Goal: Information Seeking & Learning: Find specific page/section

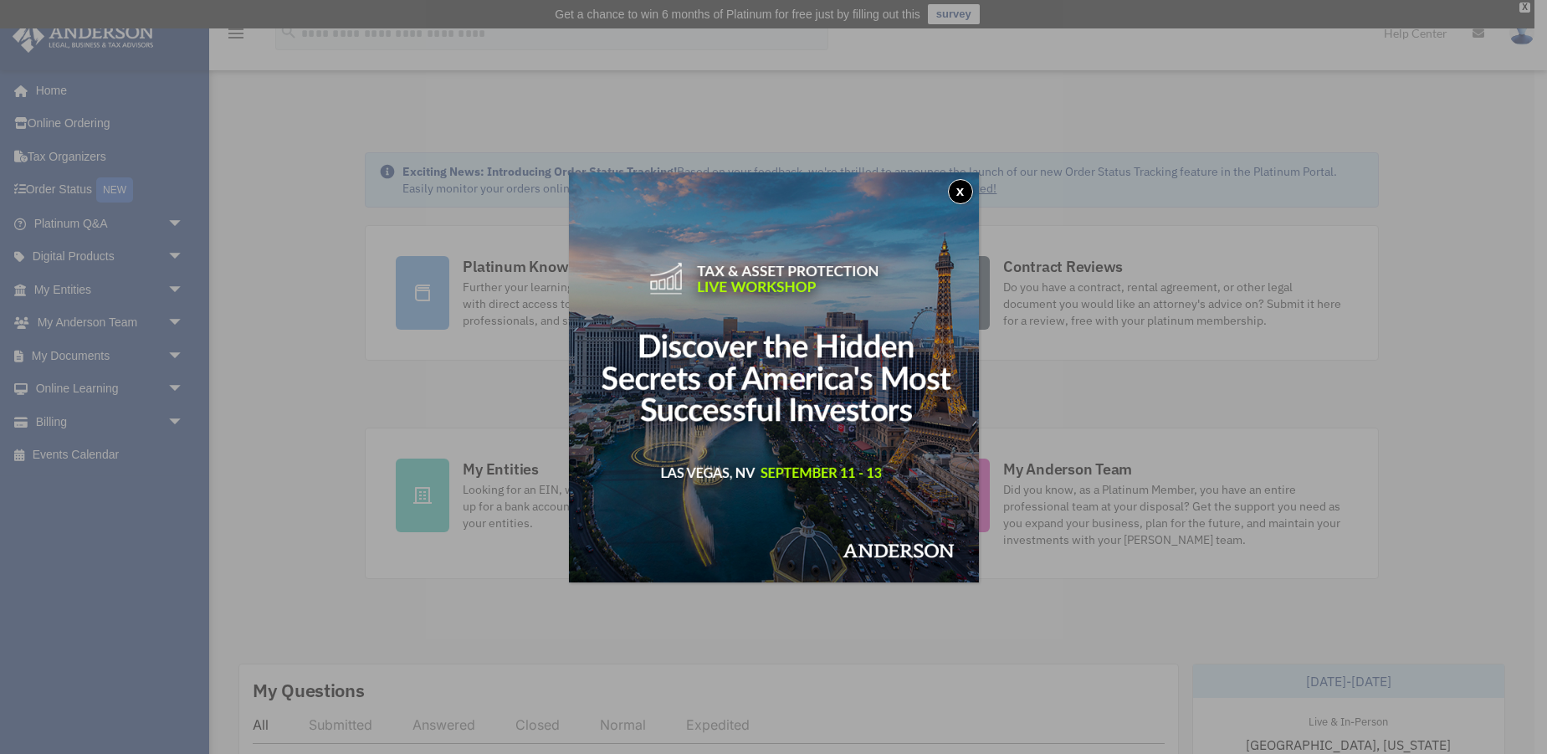
drag, startPoint x: 962, startPoint y: 191, endPoint x: 997, endPoint y: 202, distance: 36.8
click at [961, 191] on button "x" at bounding box center [960, 191] width 25 height 25
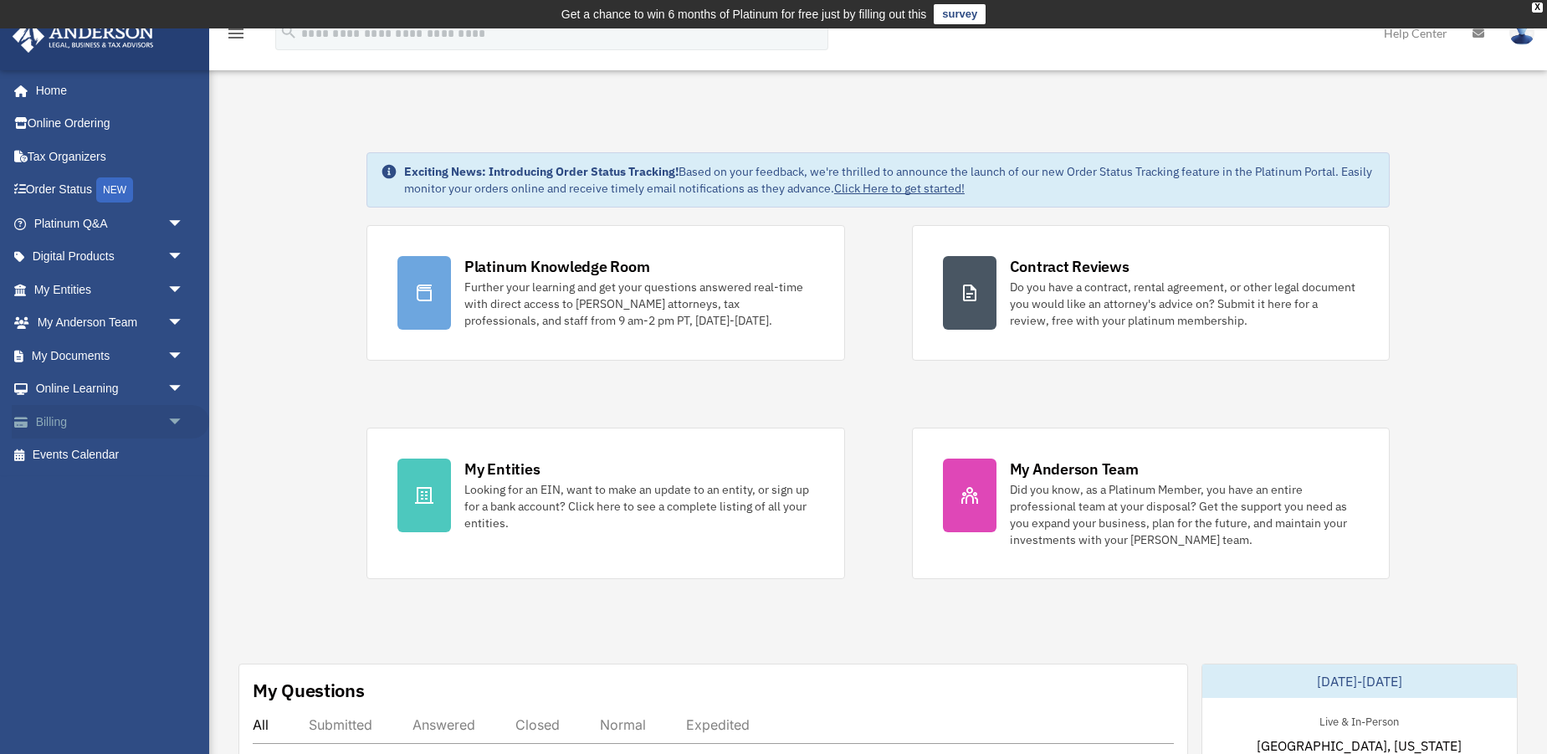
click at [85, 417] on link "Billing arrow_drop_down" at bounding box center [110, 421] width 197 height 33
click at [177, 418] on span "arrow_drop_down" at bounding box center [183, 422] width 33 height 34
click at [174, 418] on span "arrow_drop_up" at bounding box center [183, 422] width 33 height 34
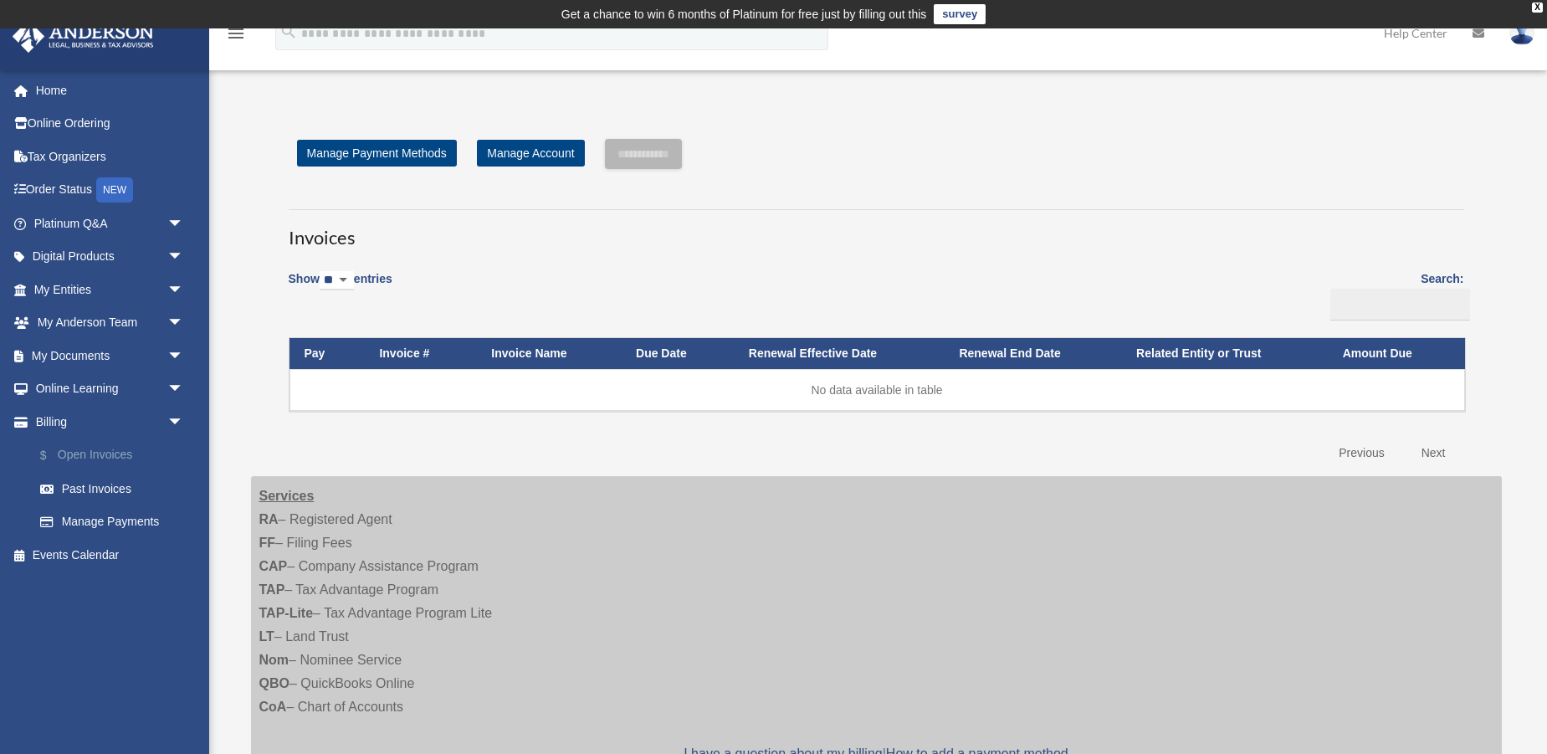
click at [122, 444] on link "$ Open Invoices" at bounding box center [116, 455] width 186 height 34
click at [177, 413] on span "arrow_drop_down" at bounding box center [183, 422] width 33 height 34
click at [172, 351] on span "arrow_drop_down" at bounding box center [183, 356] width 33 height 34
click at [172, 351] on span "arrow_drop_up" at bounding box center [183, 356] width 33 height 34
click at [176, 289] on span "arrow_drop_down" at bounding box center [183, 290] width 33 height 34
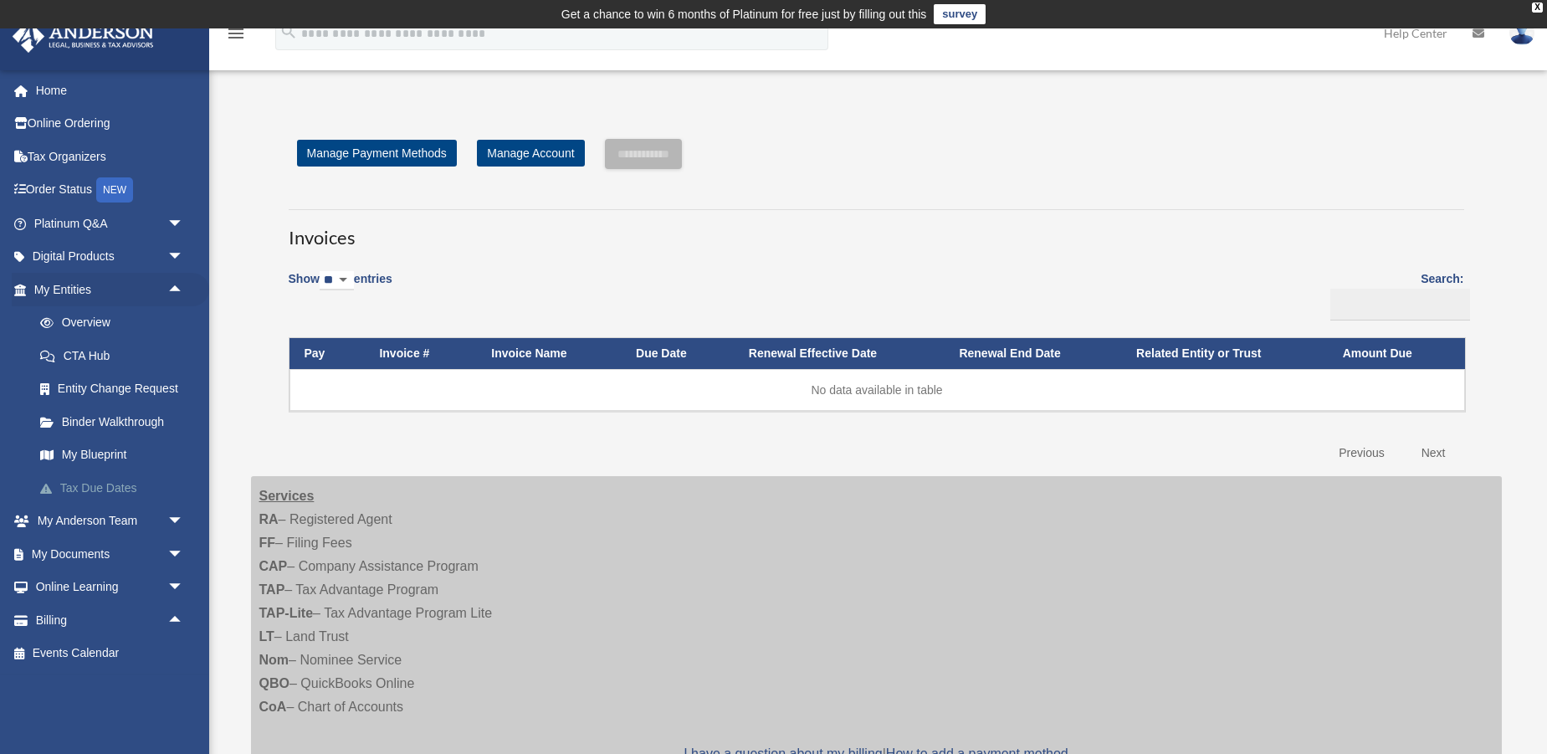
click at [123, 474] on link "Tax Due Dates" at bounding box center [116, 487] width 186 height 33
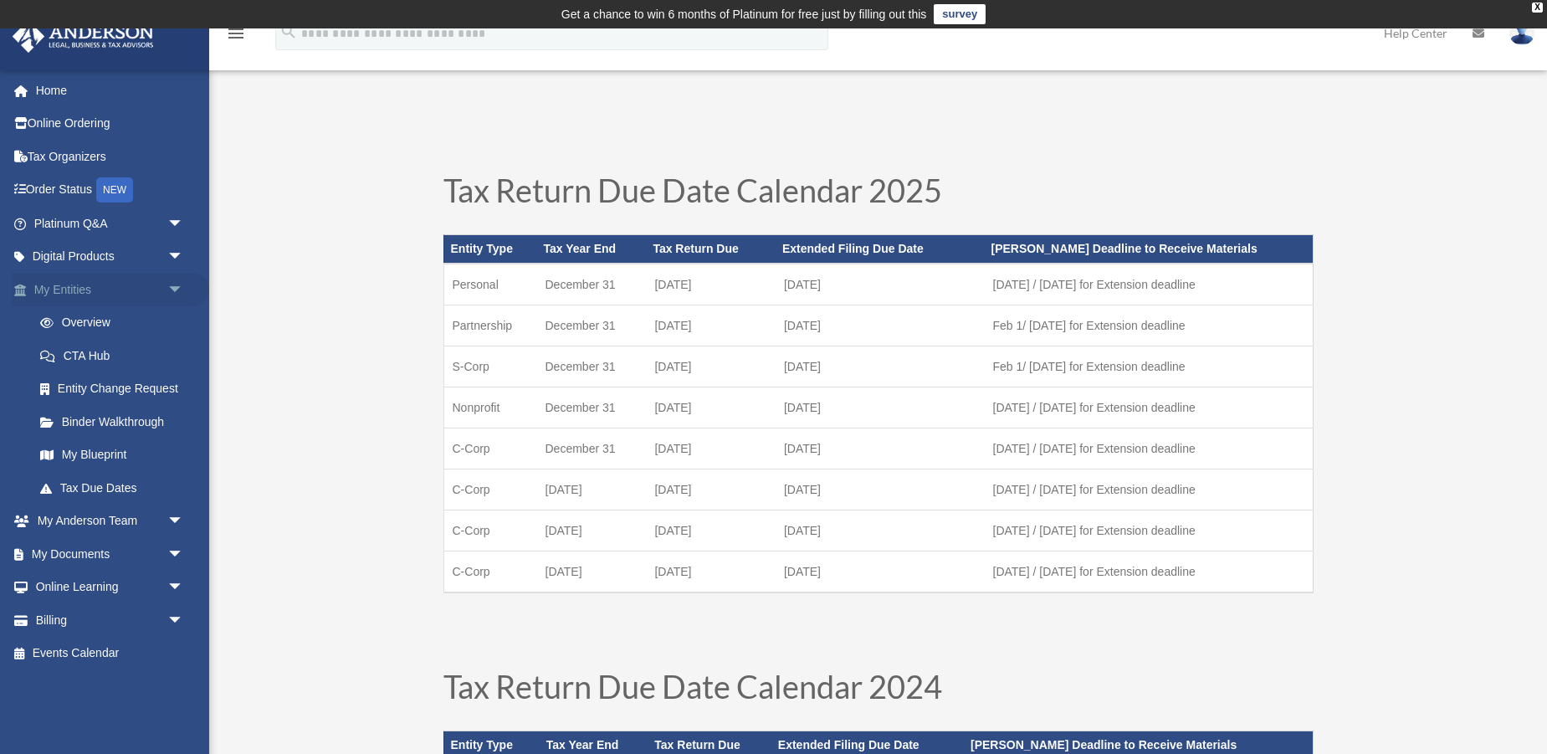
click at [176, 288] on span "arrow_drop_down" at bounding box center [183, 290] width 33 height 34
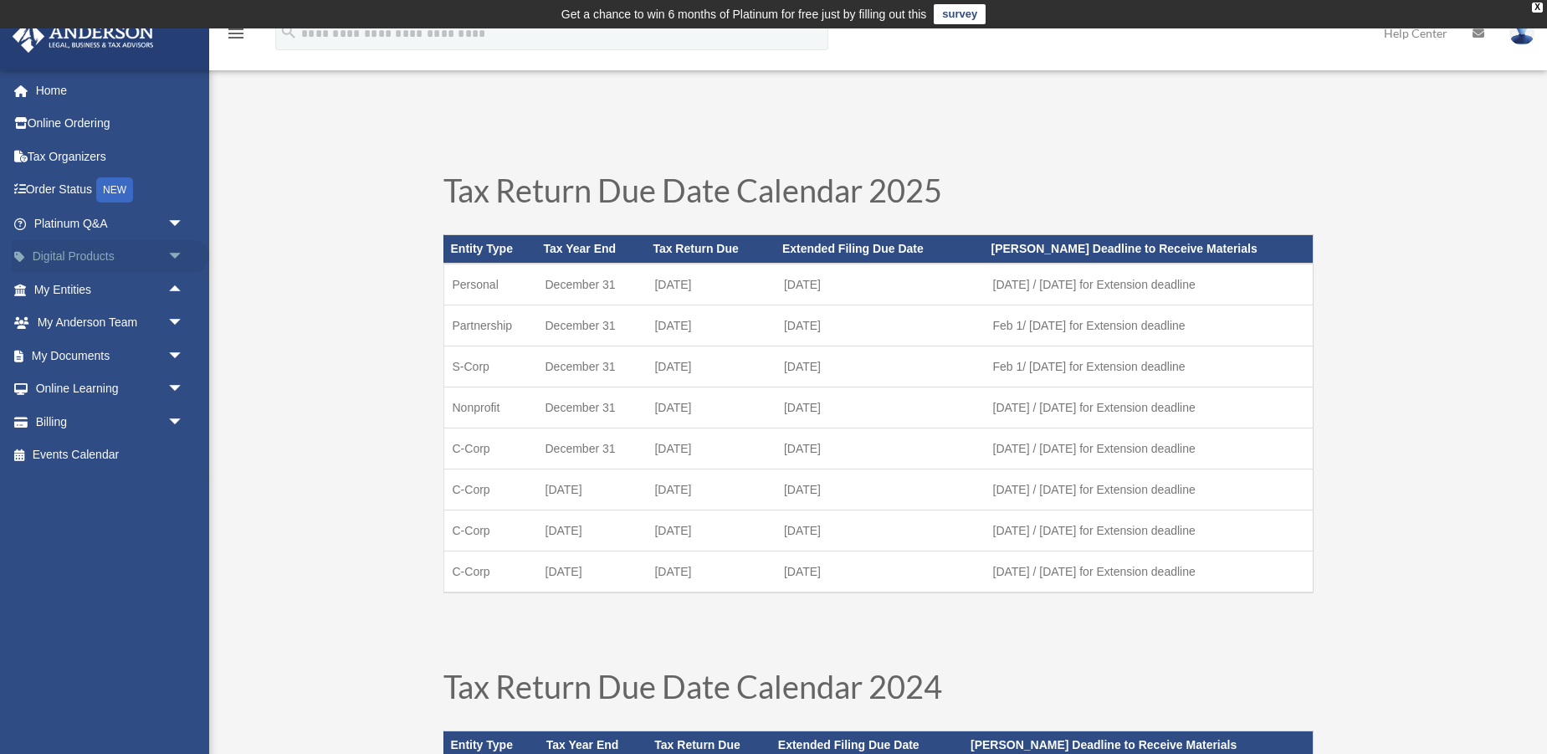
click at [177, 257] on span "arrow_drop_down" at bounding box center [183, 257] width 33 height 34
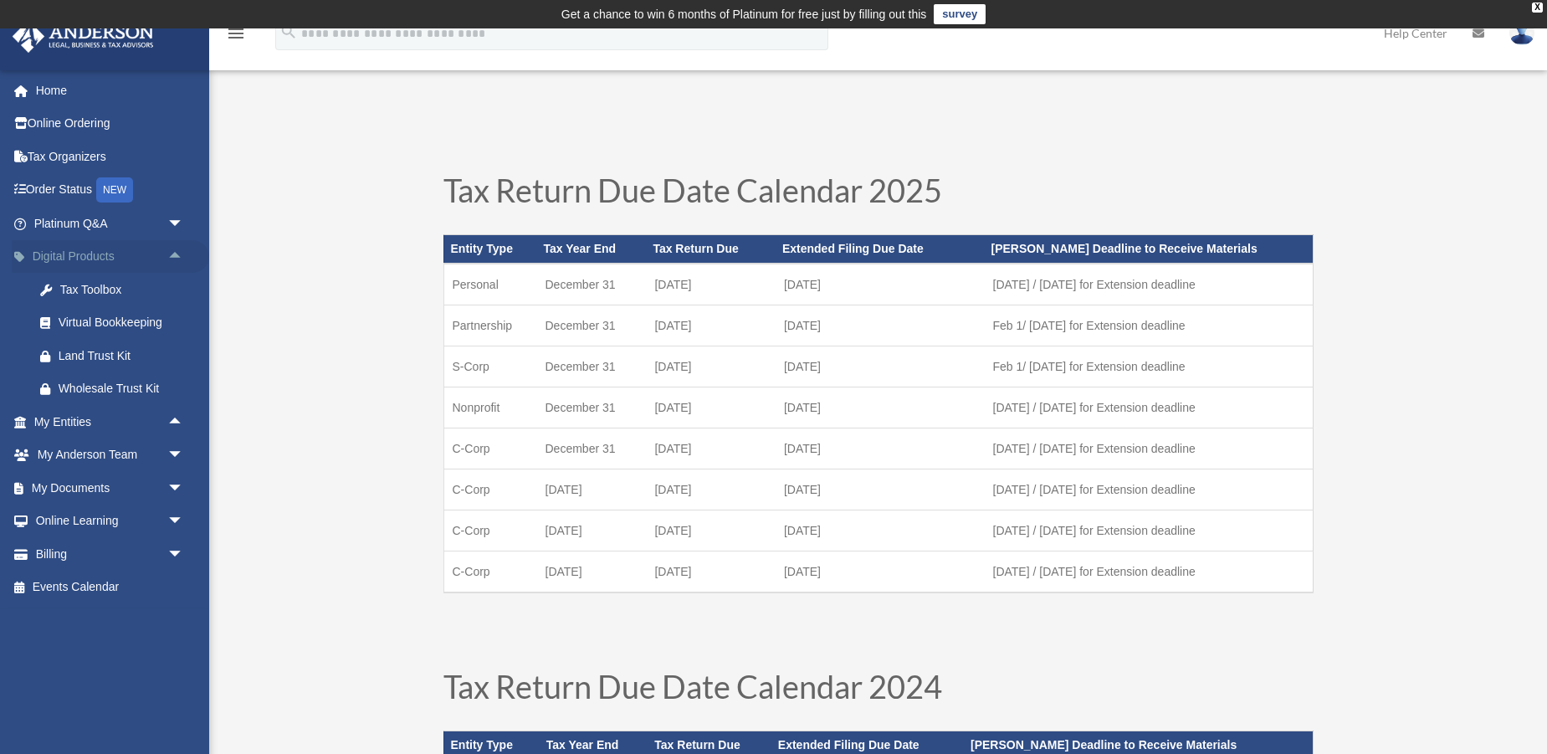
scroll to position [7, 0]
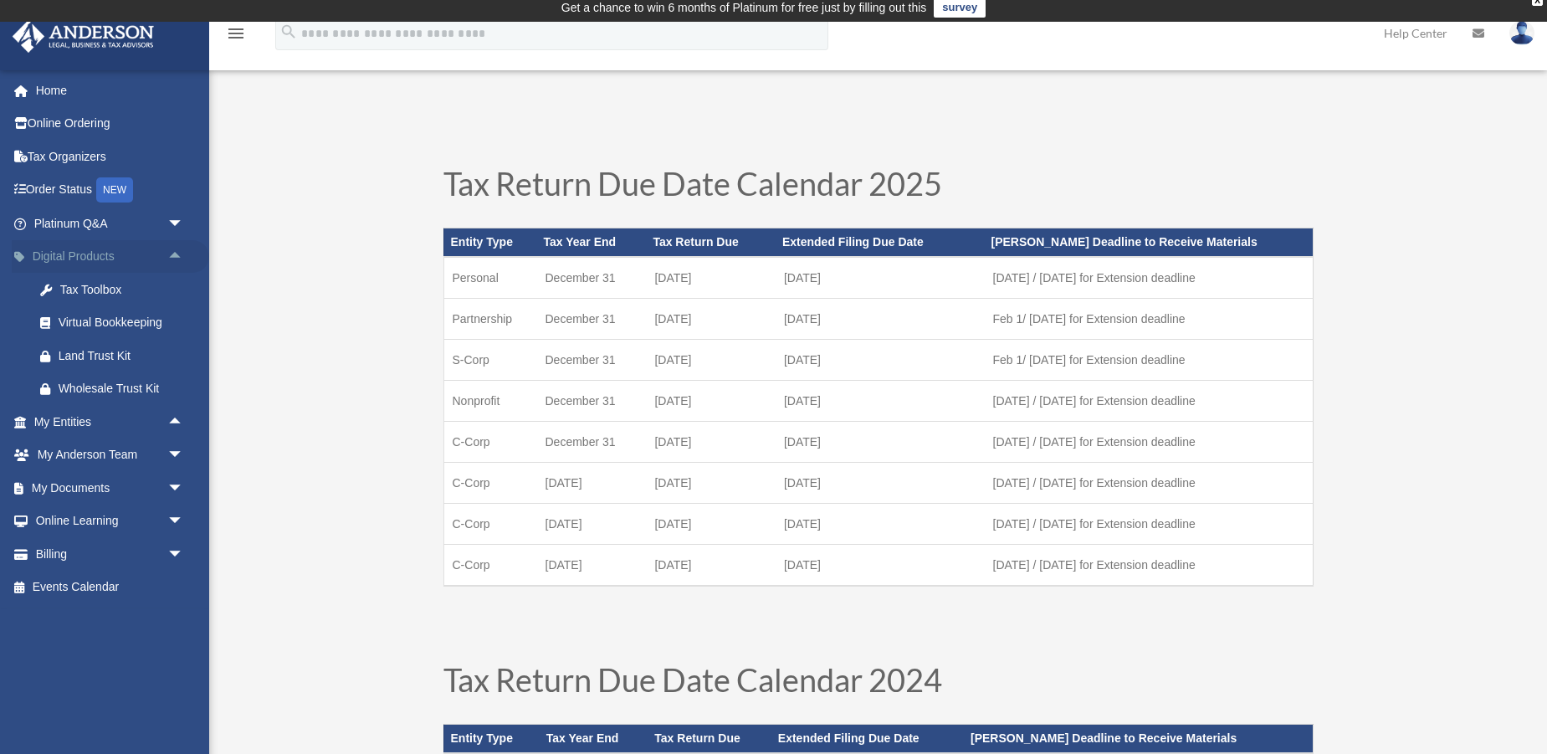
click at [175, 257] on span "arrow_drop_up" at bounding box center [183, 257] width 33 height 34
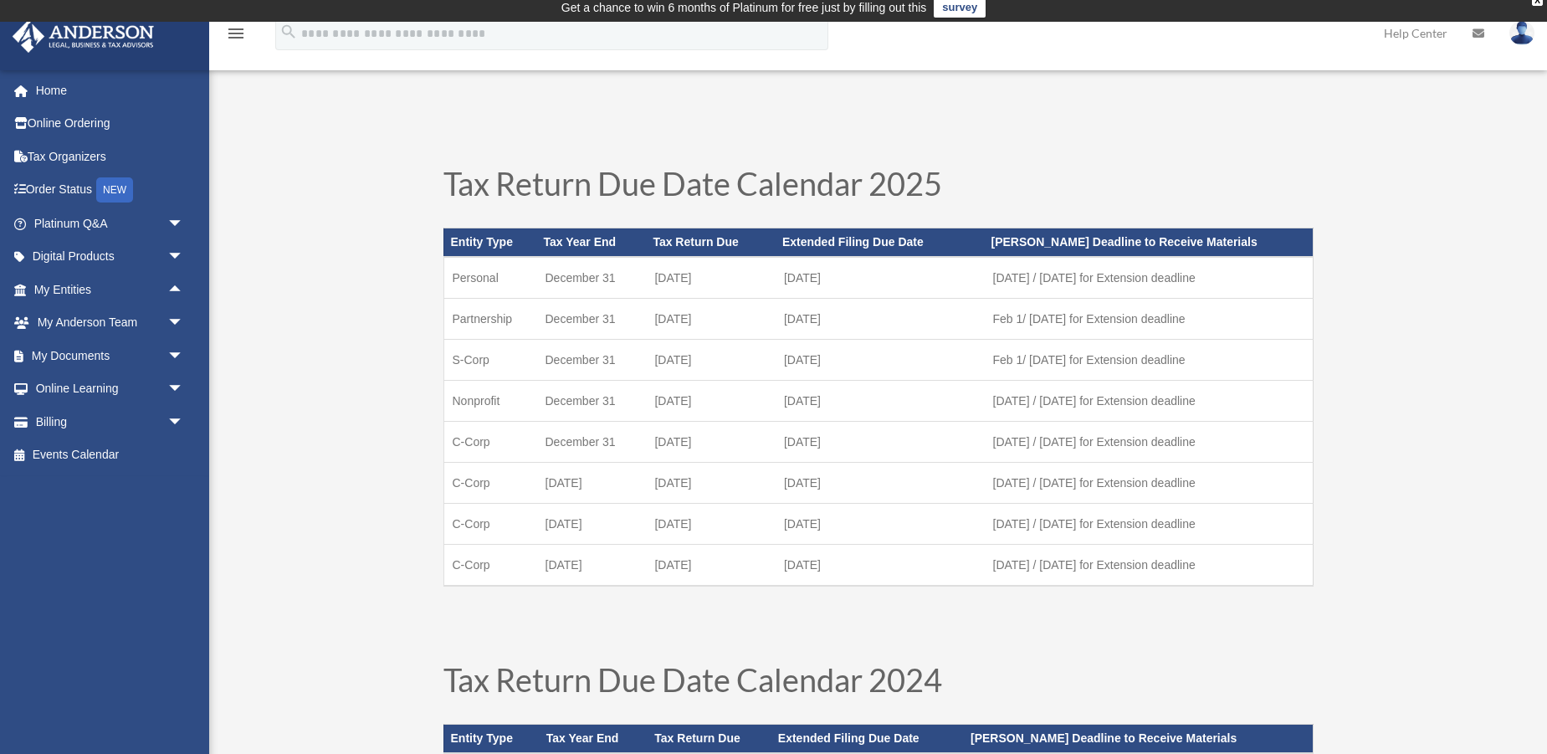
click at [1484, 34] on icon at bounding box center [1479, 34] width 12 height 12
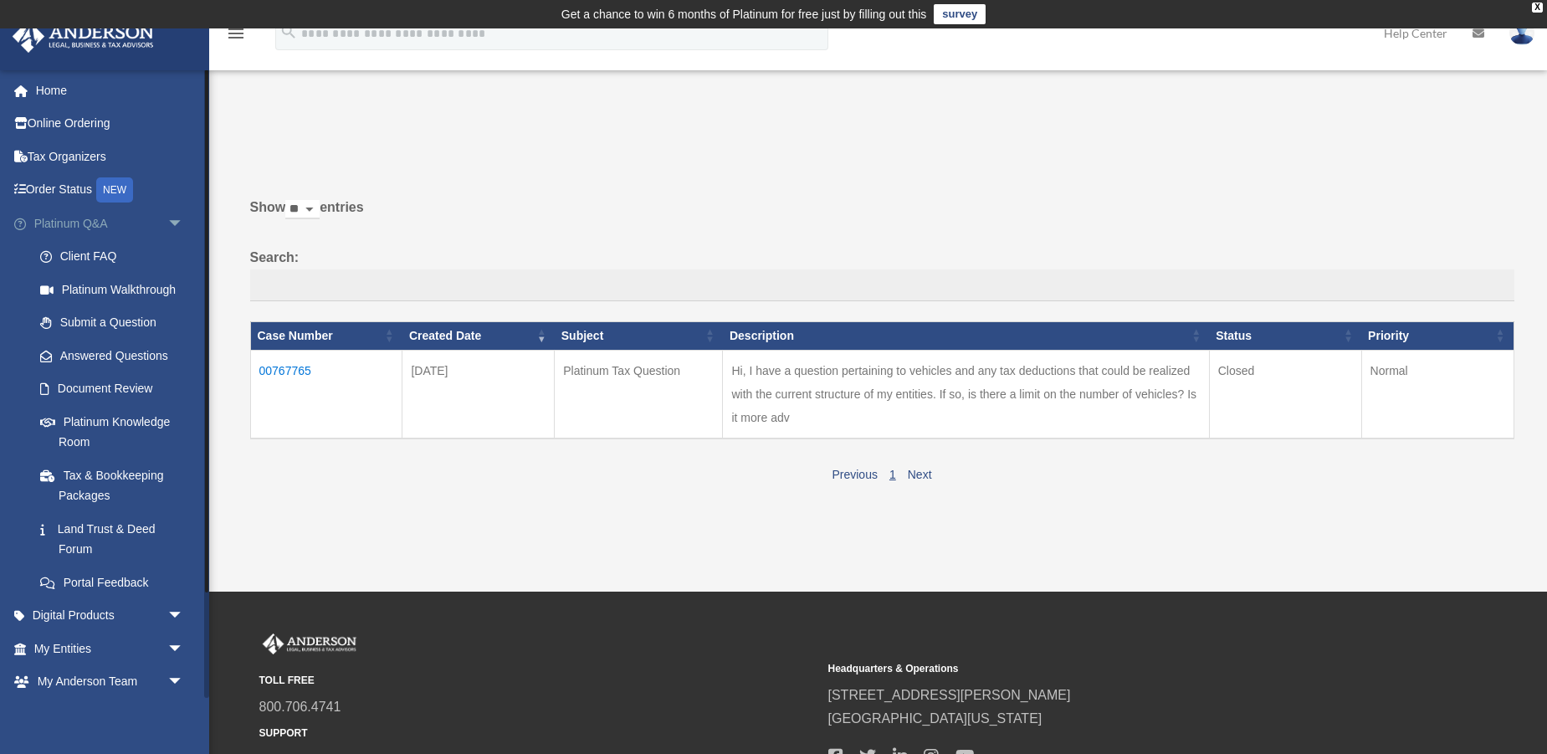
click at [169, 223] on span "arrow_drop_down" at bounding box center [183, 224] width 33 height 34
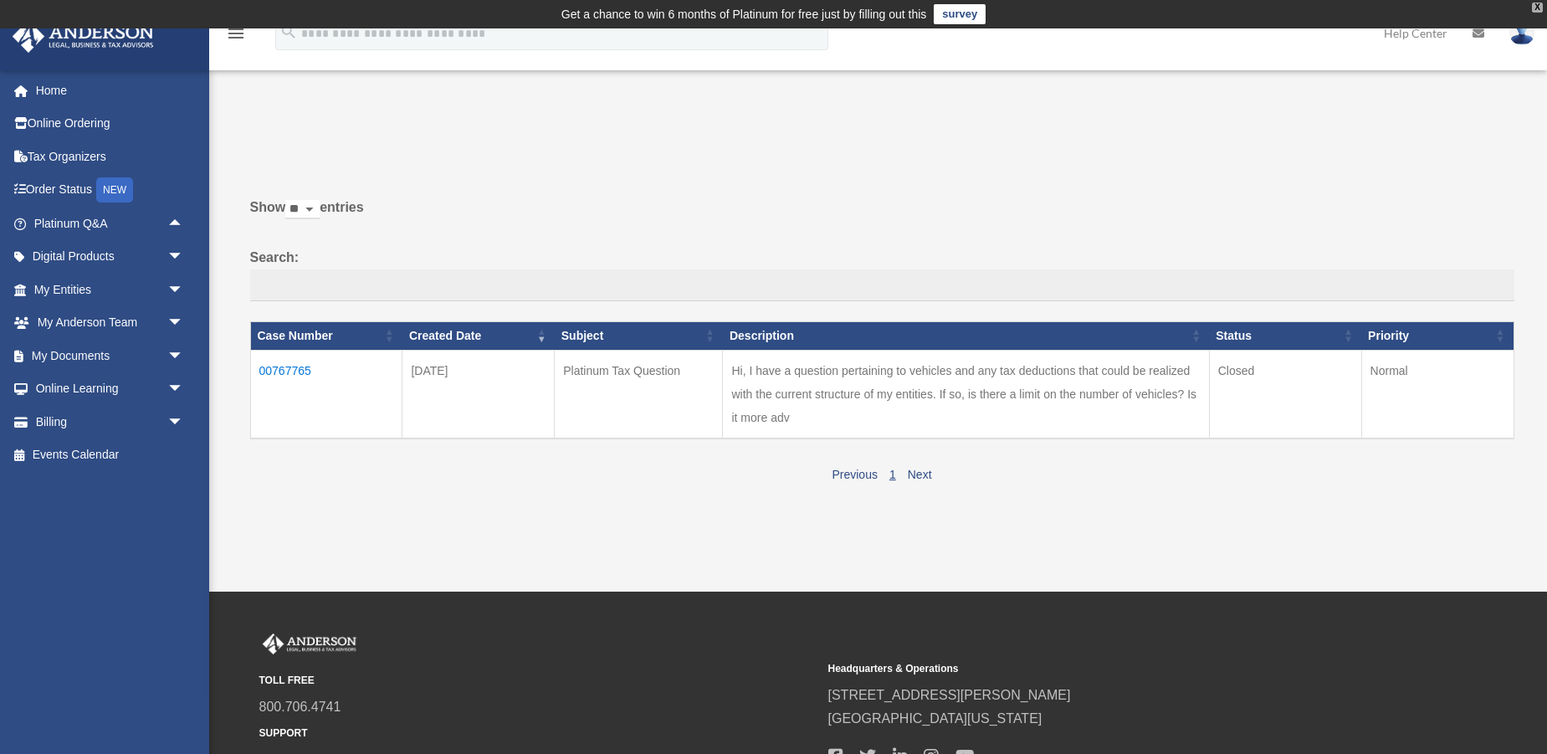
click at [1538, 8] on div "X" at bounding box center [1537, 8] width 11 height 10
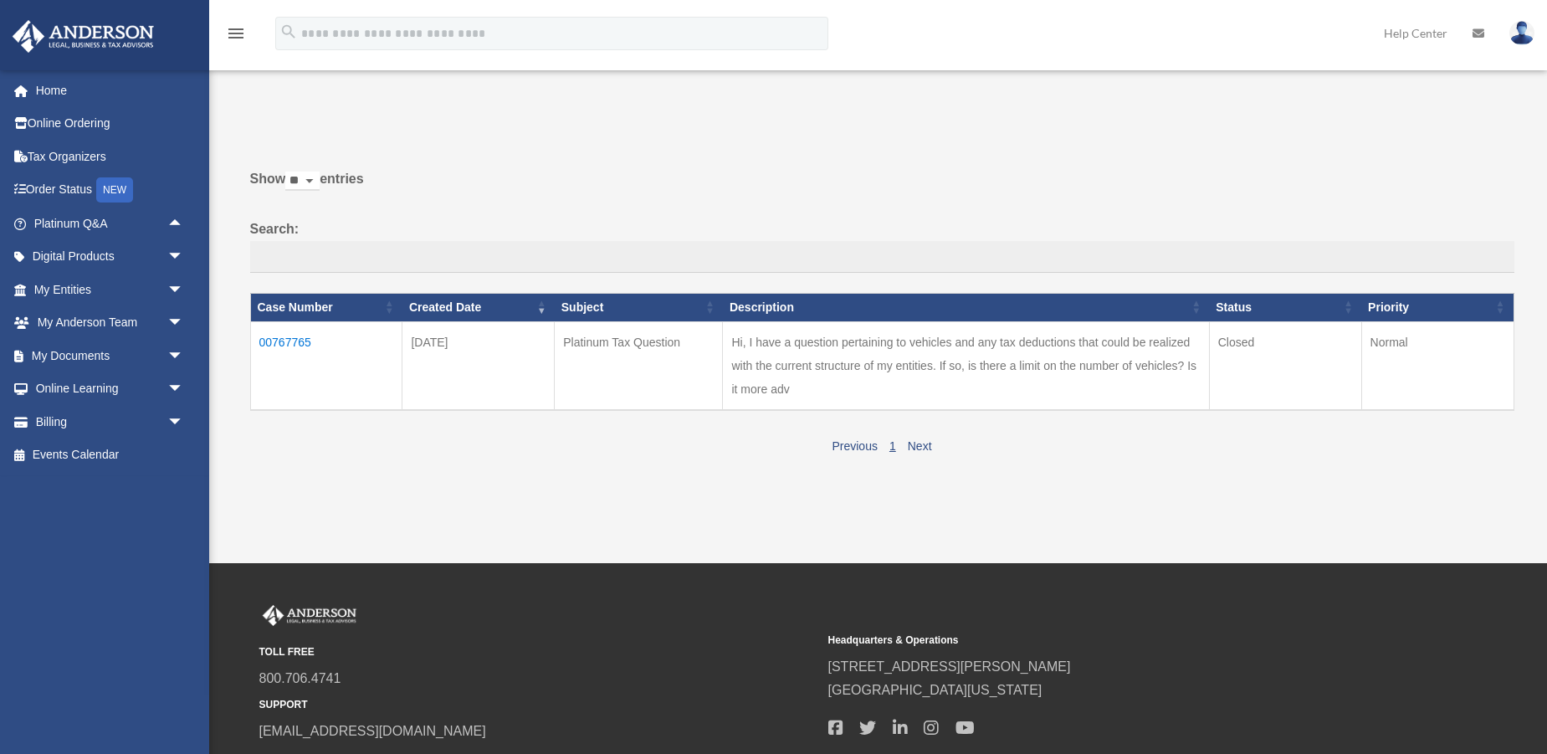
click at [1524, 33] on img at bounding box center [1522, 33] width 25 height 24
click at [1219, 142] on link "Logout" at bounding box center [1249, 146] width 167 height 34
